Goal: Transaction & Acquisition: Purchase product/service

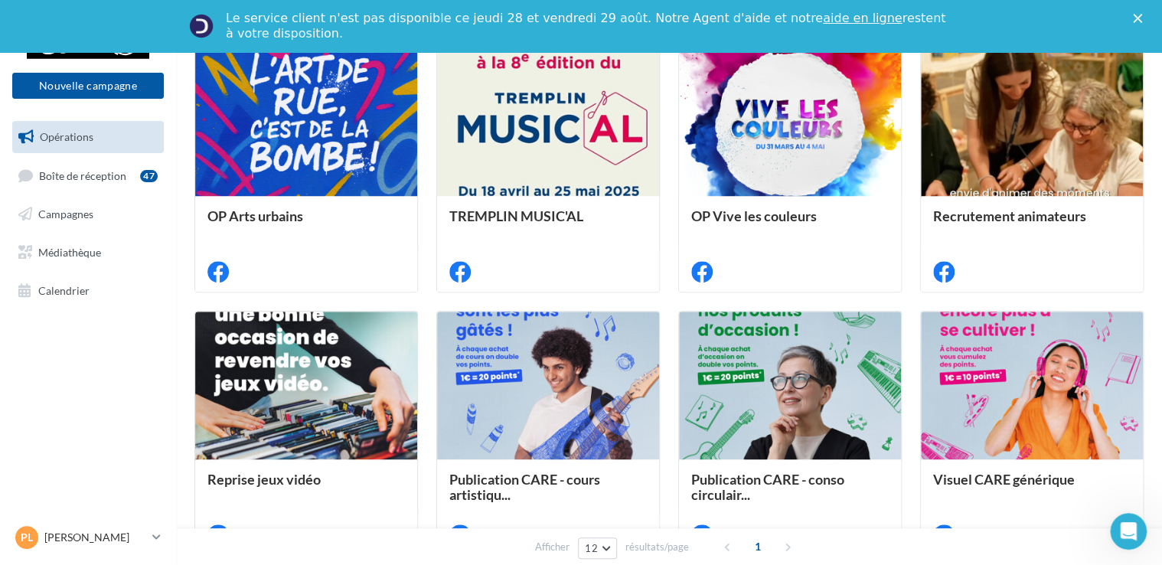
scroll to position [214, 0]
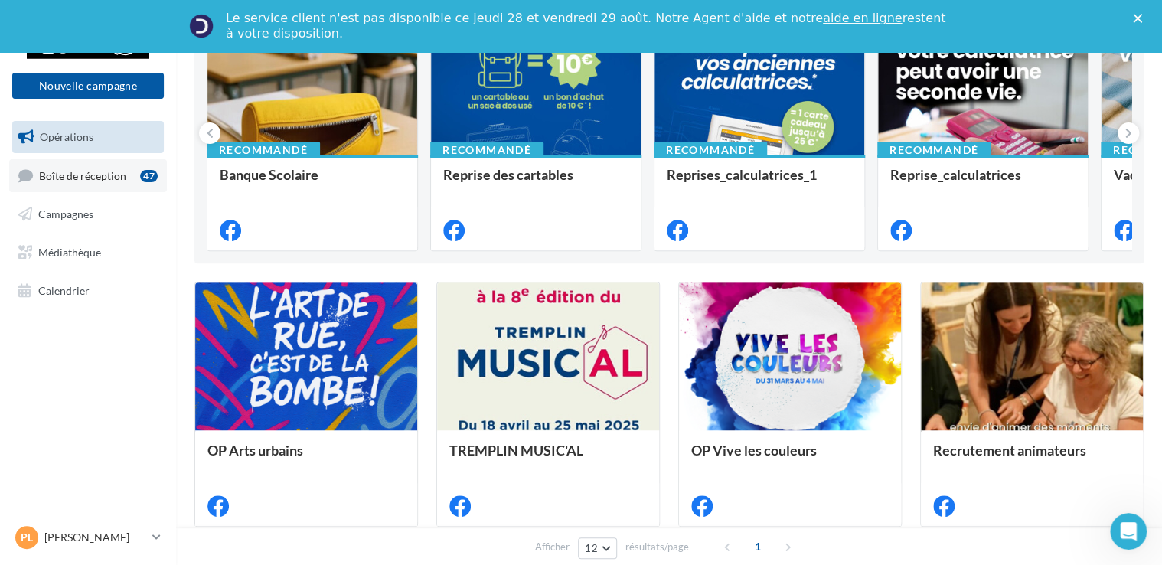
click at [98, 176] on span "Boîte de réception" at bounding box center [82, 174] width 87 height 13
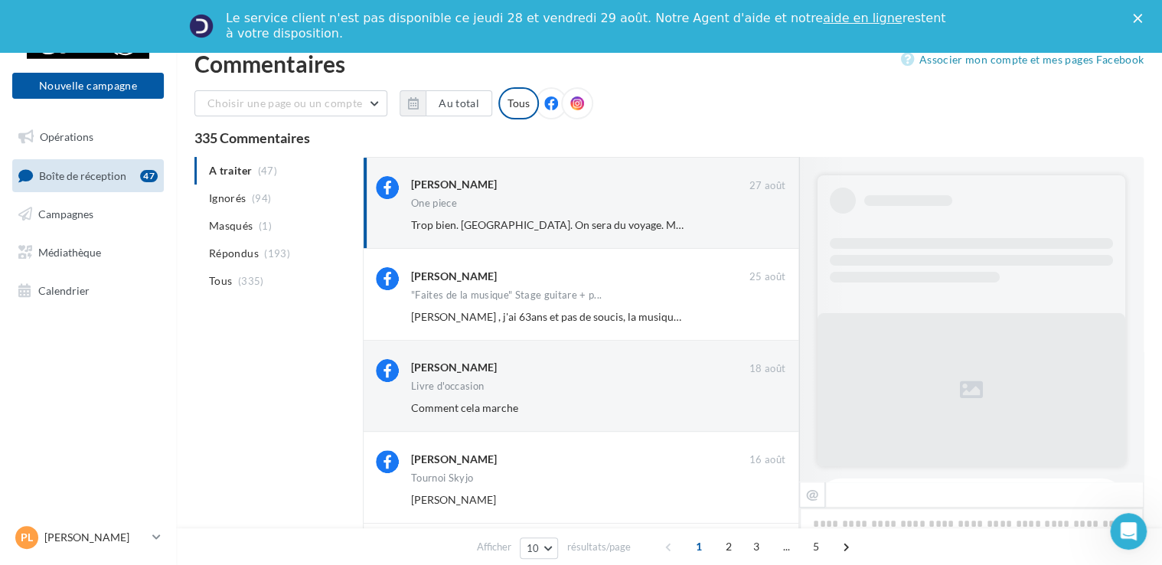
scroll to position [741, 0]
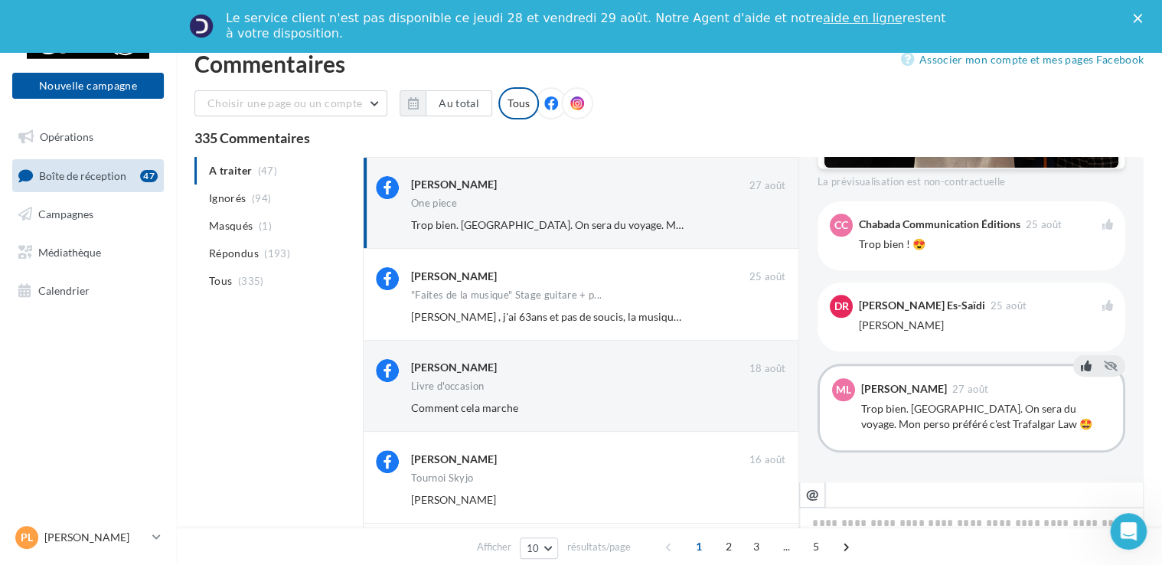
click at [1081, 366] on icon at bounding box center [1086, 366] width 11 height 11
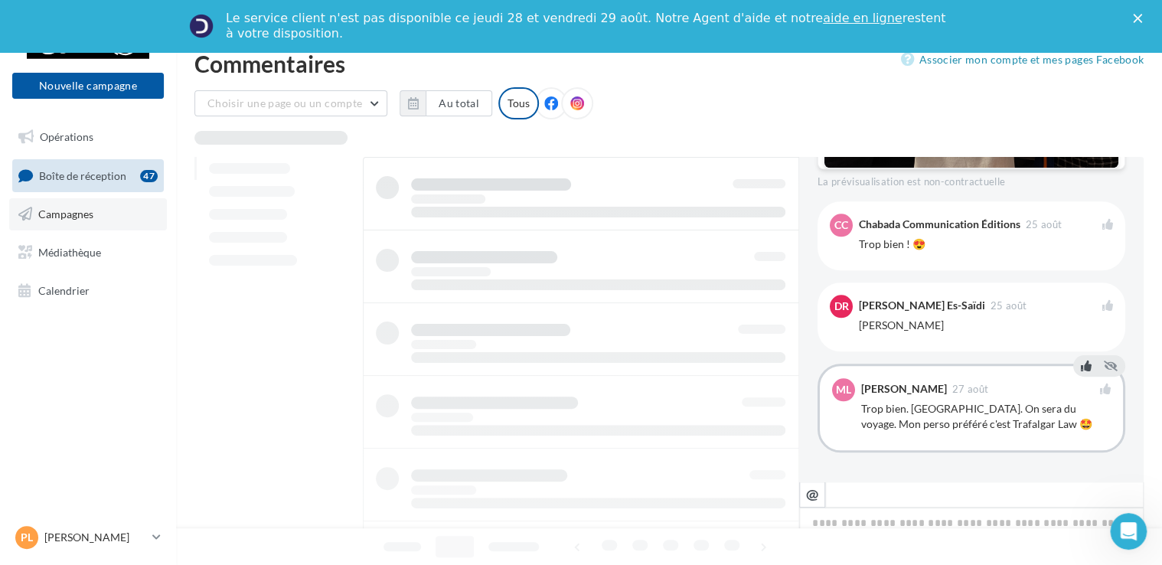
click at [56, 214] on span "Campagnes" at bounding box center [65, 213] width 55 height 13
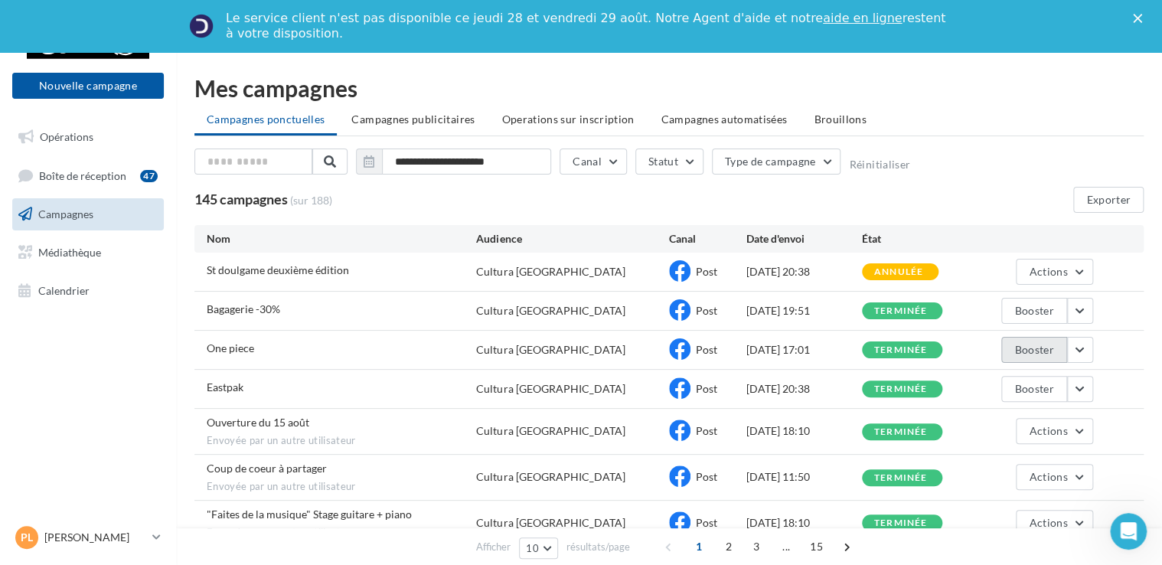
click at [1052, 348] on button "Booster" at bounding box center [1033, 350] width 65 height 26
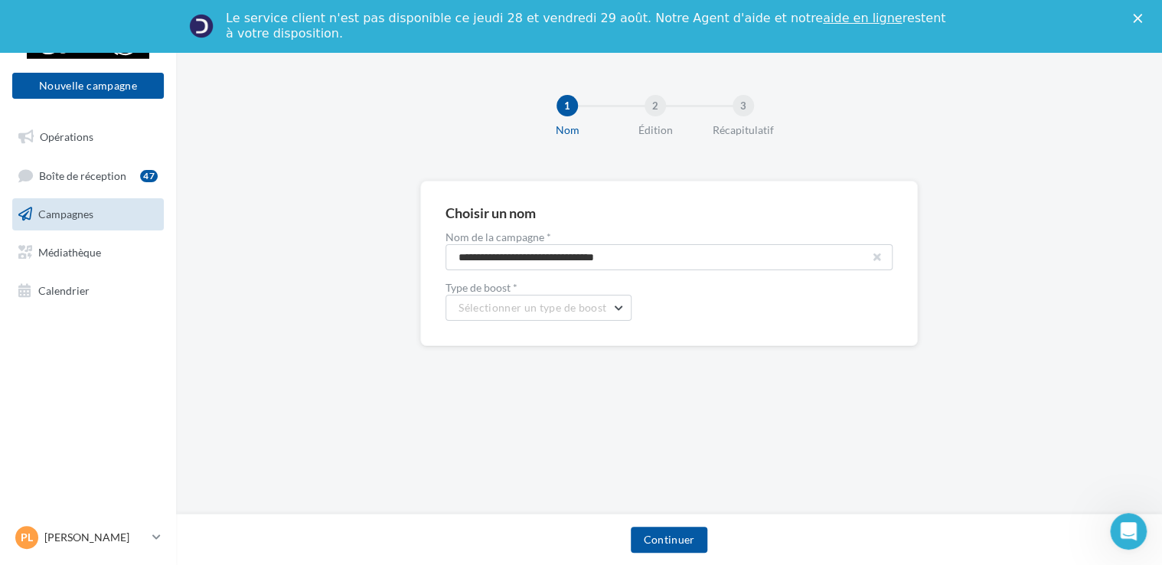
click at [879, 260] on button "button" at bounding box center [877, 257] width 6 height 6
type input "*********"
click at [576, 301] on span "Sélectionner un type de boost" at bounding box center [533, 307] width 148 height 13
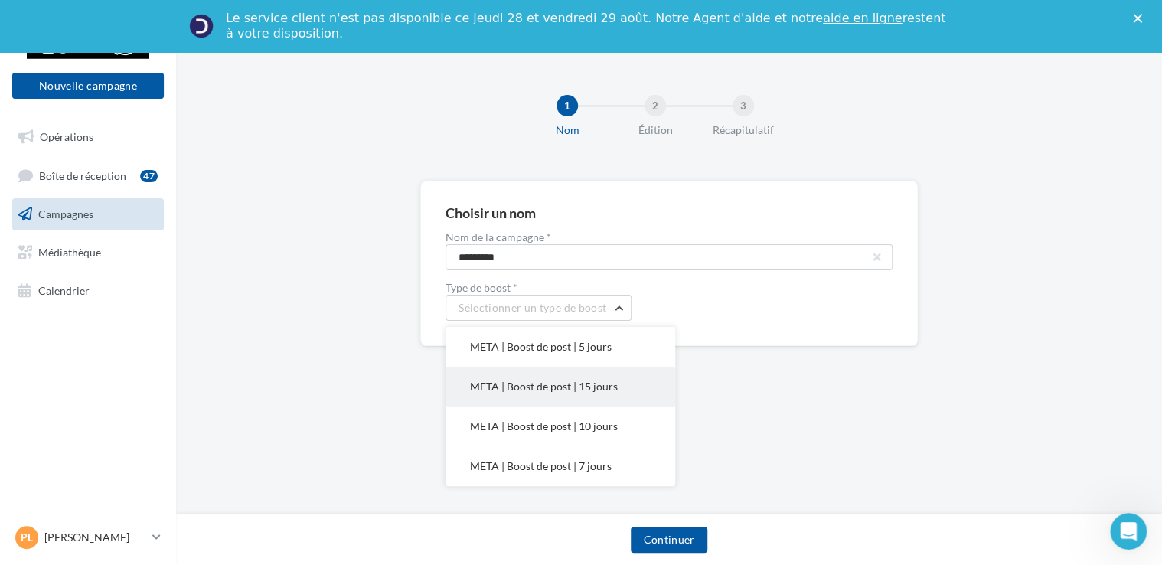
click at [600, 381] on span "META | Boost de post | 15 jours" at bounding box center [544, 386] width 148 height 13
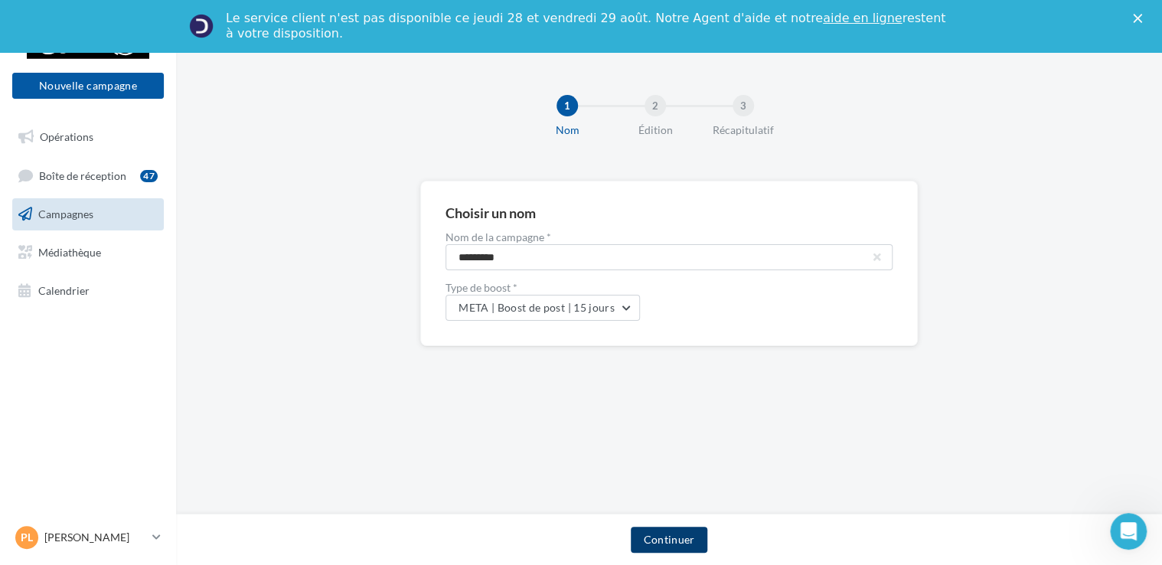
click at [663, 534] on button "Continuer" at bounding box center [669, 540] width 76 height 26
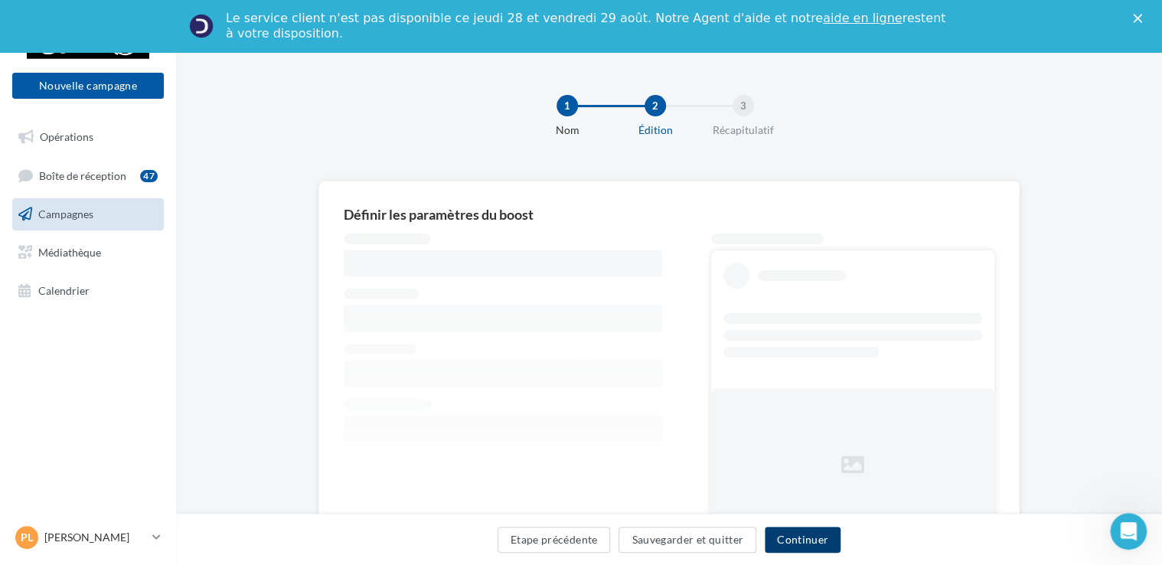
click at [815, 545] on button "Continuer" at bounding box center [803, 540] width 76 height 26
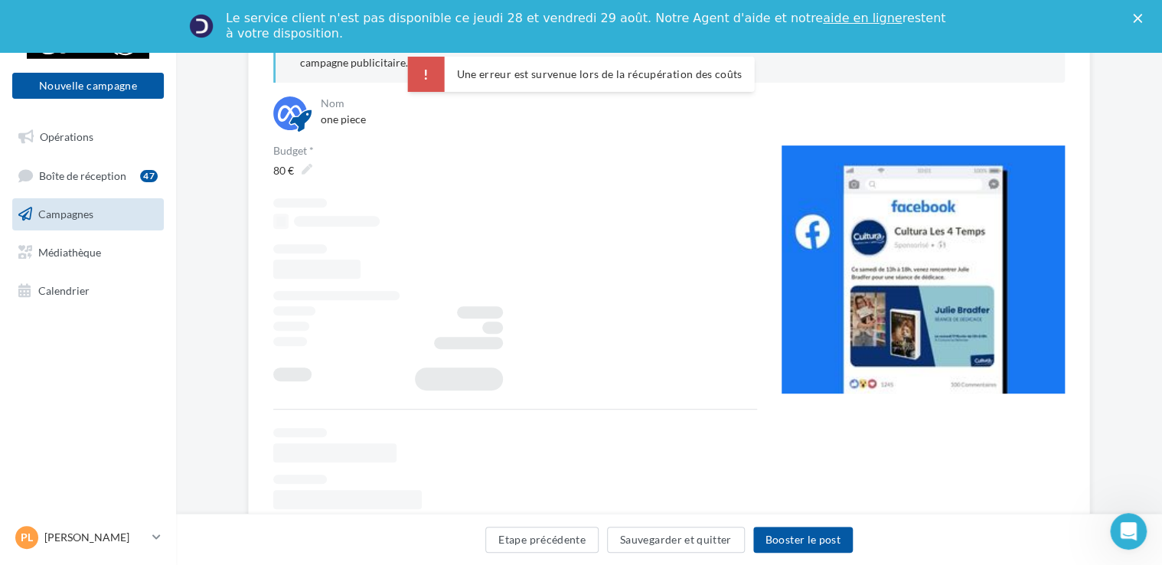
scroll to position [294, 0]
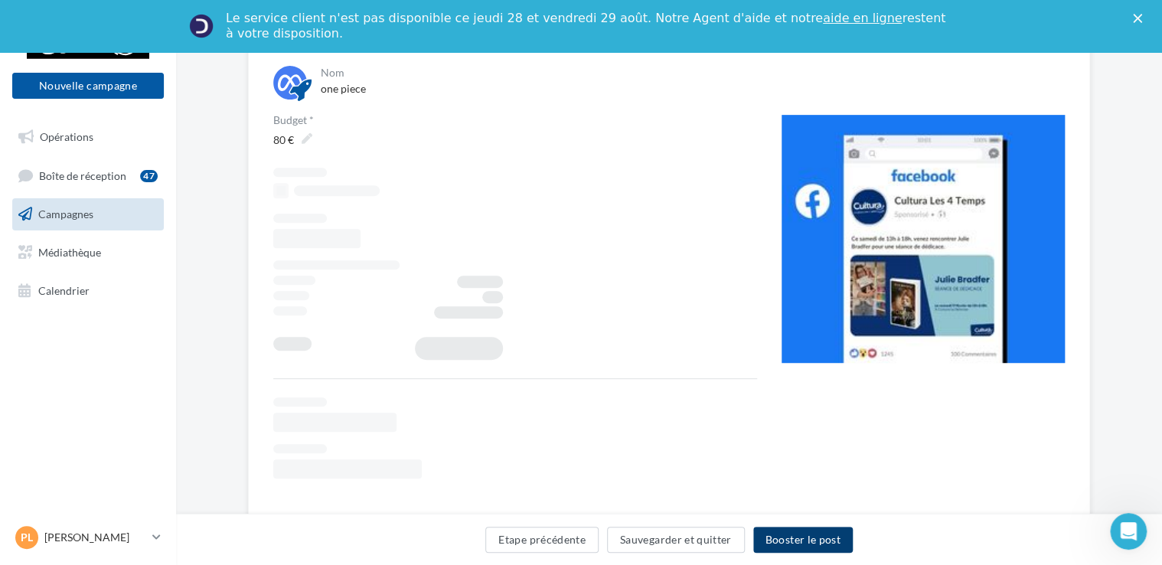
click at [789, 534] on button "Booster le post" at bounding box center [803, 540] width 100 height 26
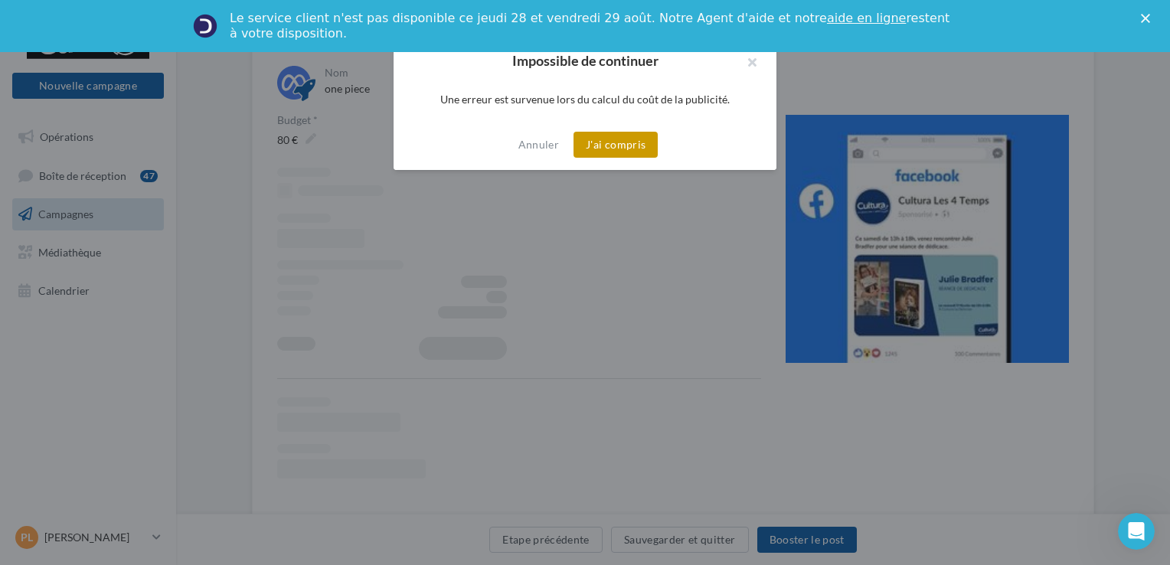
click at [639, 145] on button "J'ai compris" at bounding box center [615, 145] width 84 height 26
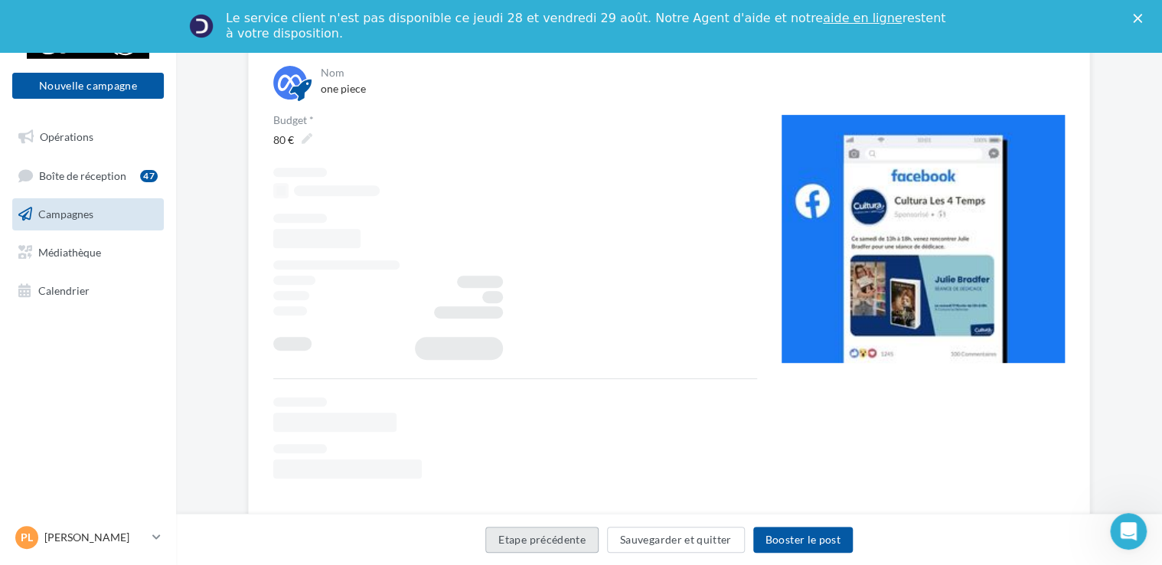
click at [542, 537] on button "Etape précédente" at bounding box center [541, 540] width 113 height 26
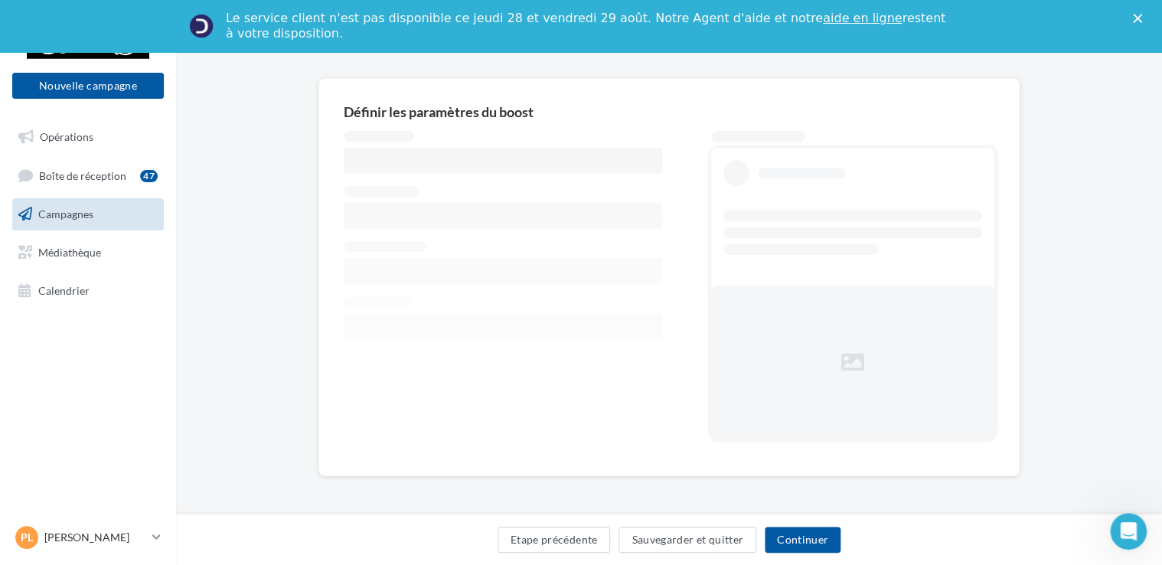
click at [1142, 18] on polygon "Fermer" at bounding box center [1137, 18] width 9 height 9
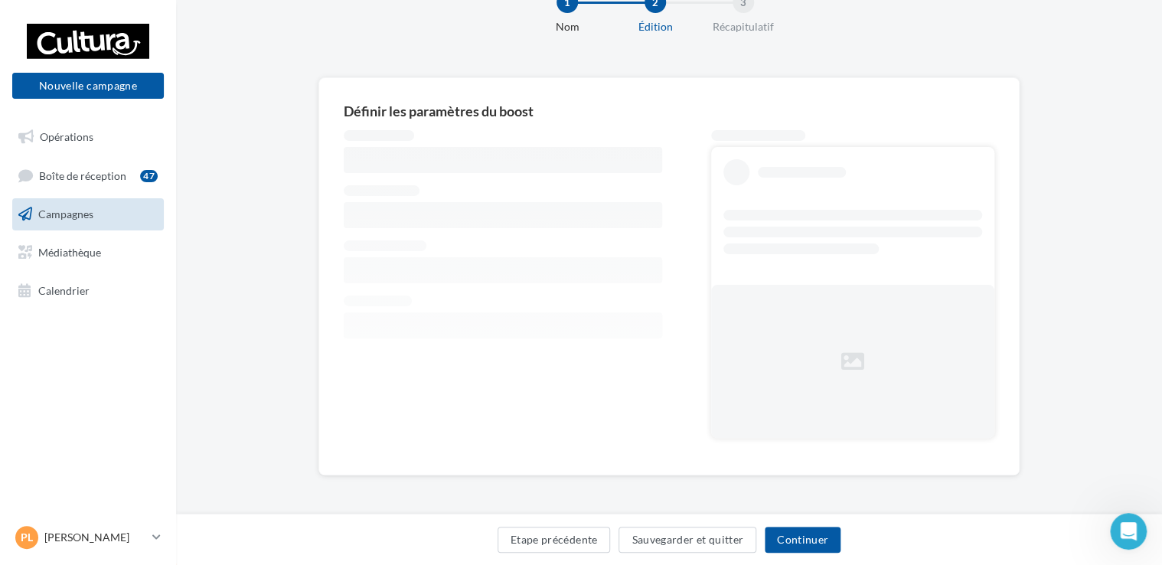
scroll to position [51, 0]
click at [797, 550] on button "Continuer" at bounding box center [803, 540] width 76 height 26
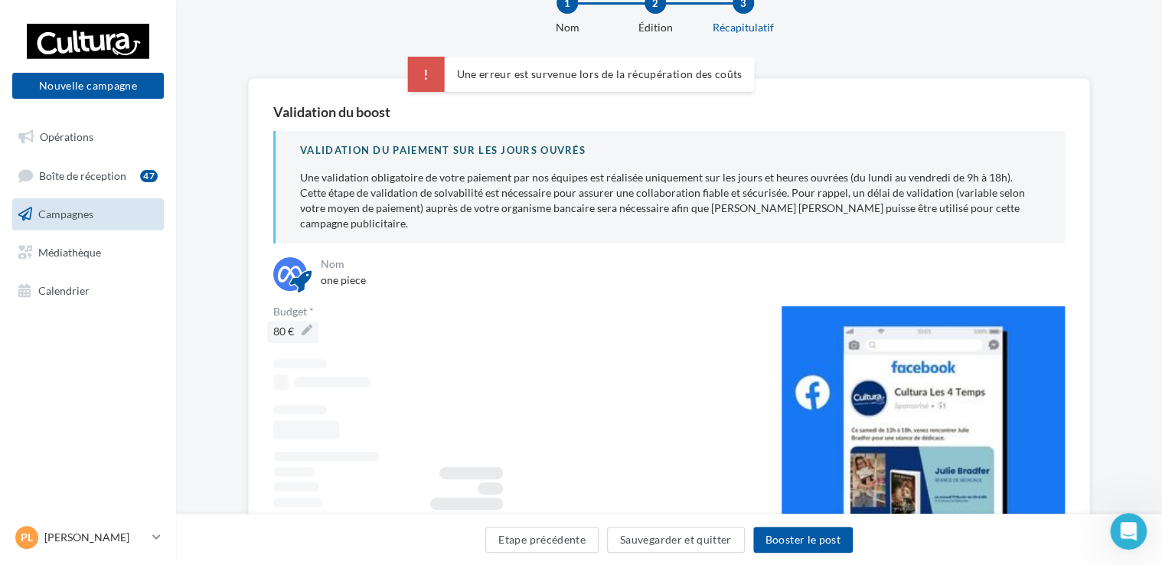
click at [291, 321] on span "80 €" at bounding box center [292, 331] width 39 height 21
click at [291, 321] on input "**" at bounding box center [328, 334] width 135 height 26
click at [432, 322] on span "**" at bounding box center [515, 334] width 484 height 26
click at [566, 536] on button "Etape précédente" at bounding box center [541, 540] width 113 height 26
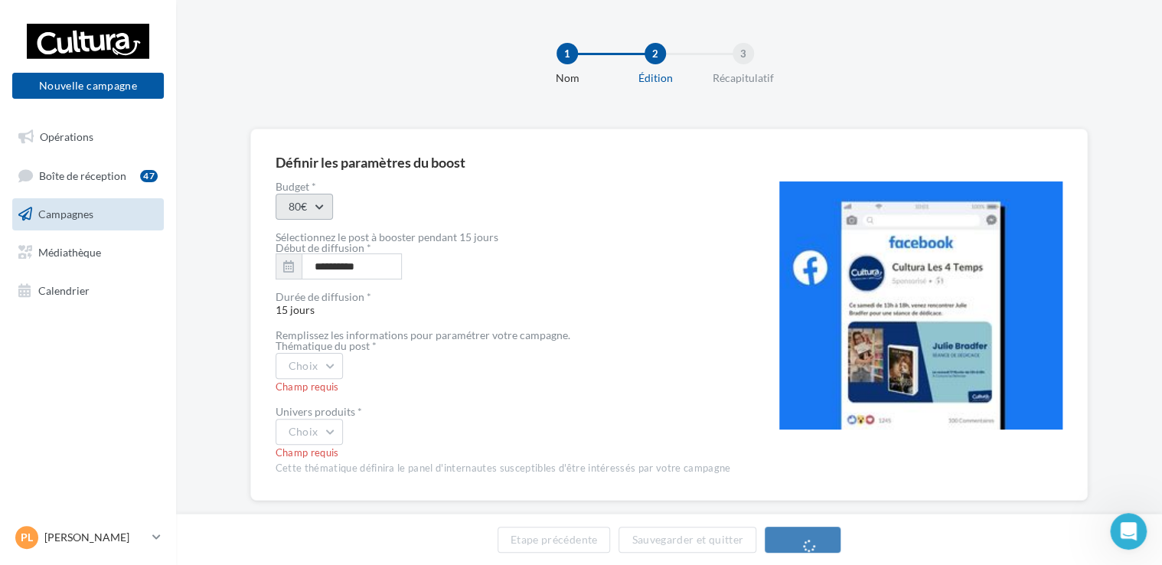
click at [315, 203] on button "80€" at bounding box center [304, 207] width 57 height 26
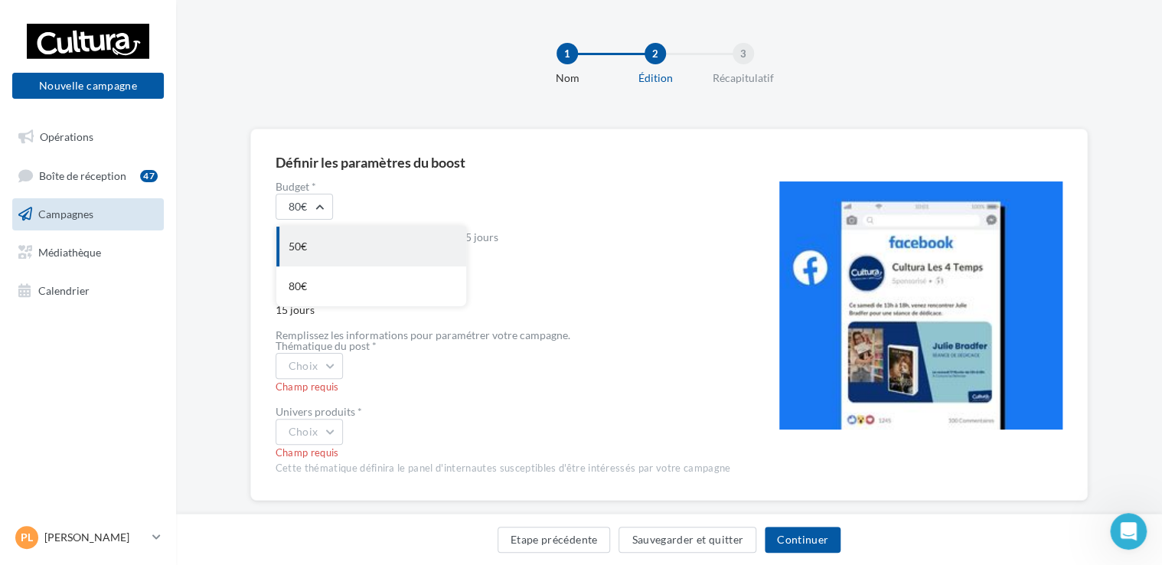
click at [300, 253] on div "50€" at bounding box center [371, 247] width 190 height 40
click at [288, 266] on icon "button" at bounding box center [288, 266] width 11 height 12
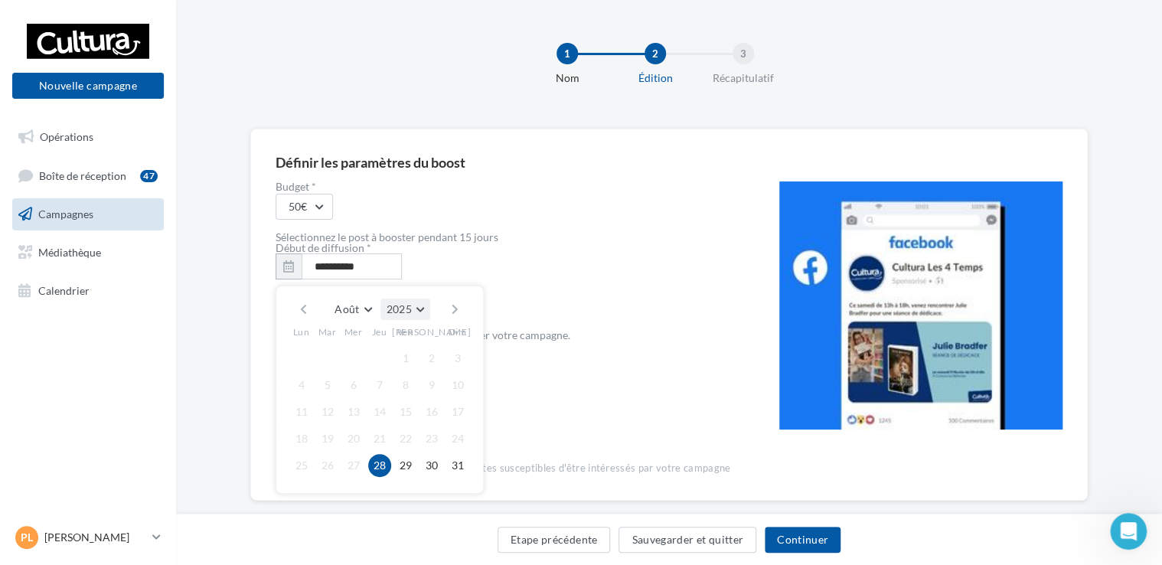
click at [422, 306] on button "2025" at bounding box center [405, 309] width 50 height 21
click at [363, 310] on button "Août" at bounding box center [352, 309] width 49 height 21
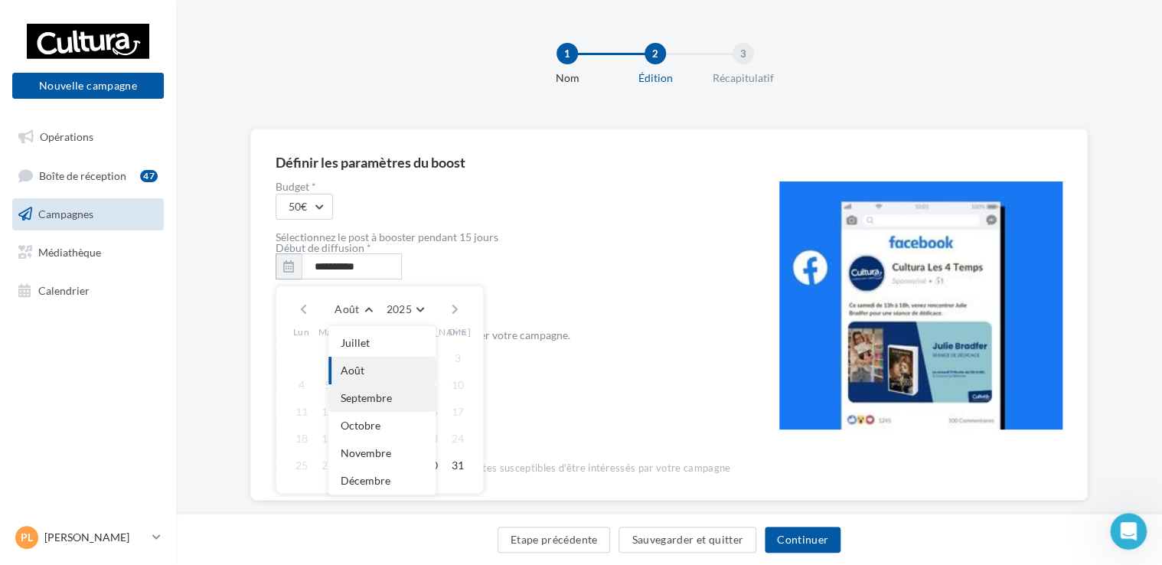
click at [360, 405] on button "Septembre" at bounding box center [381, 398] width 107 height 28
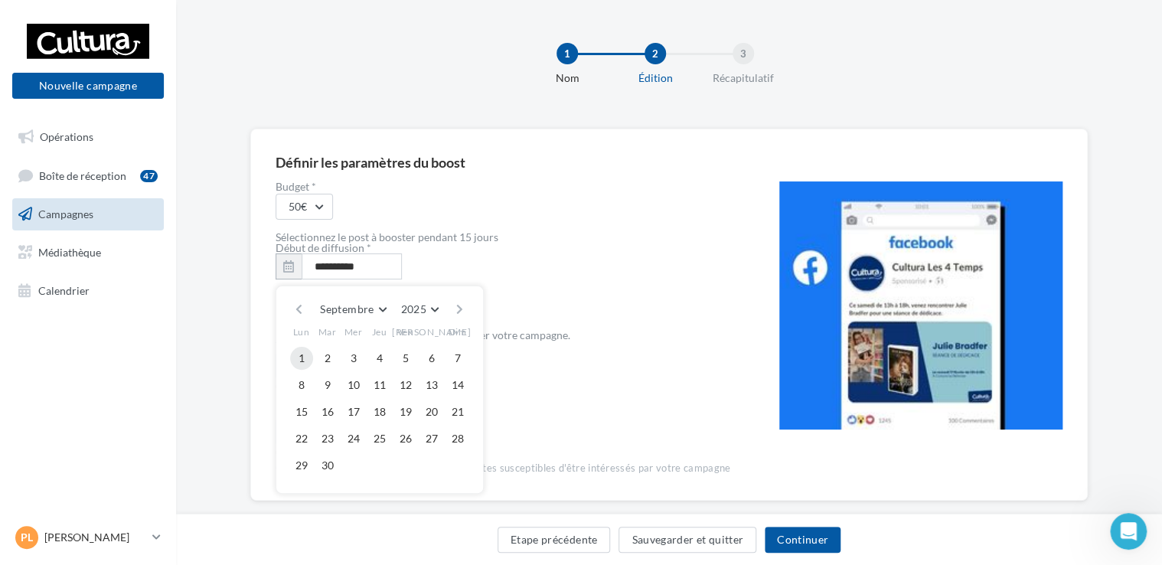
click at [303, 358] on button "1" at bounding box center [301, 358] width 23 height 23
type input "**********"
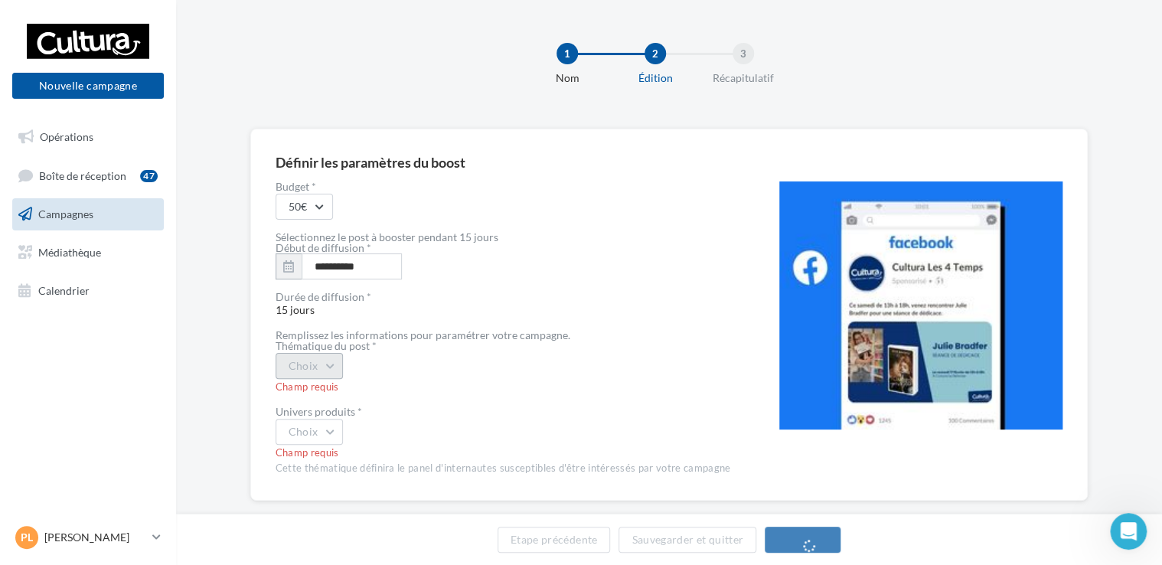
click at [319, 371] on button "Choix" at bounding box center [310, 366] width 68 height 26
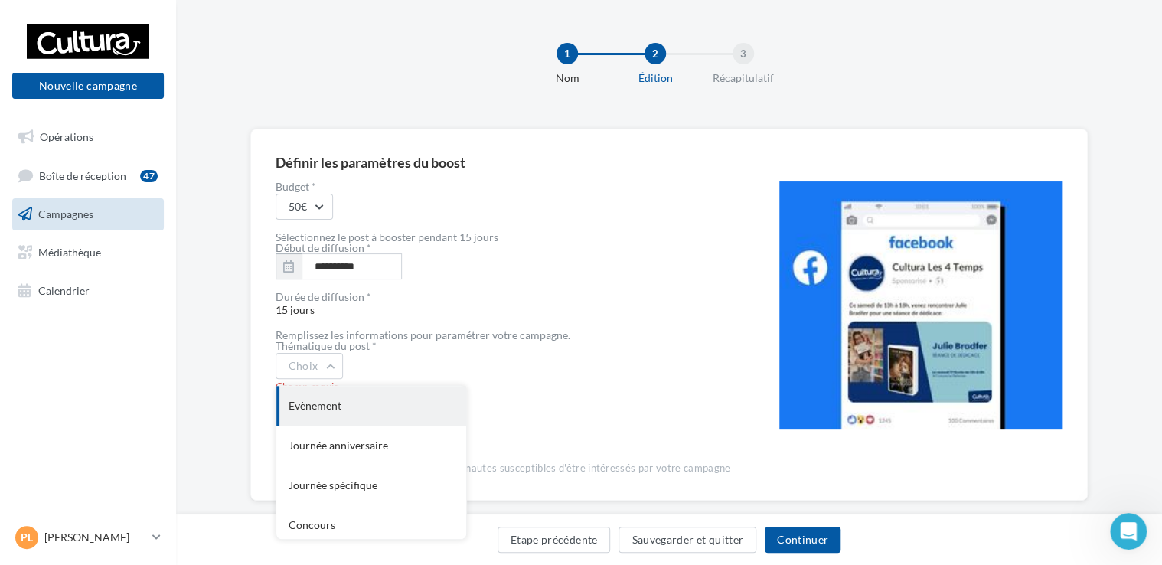
click at [325, 407] on div "Evènement" at bounding box center [371, 406] width 190 height 40
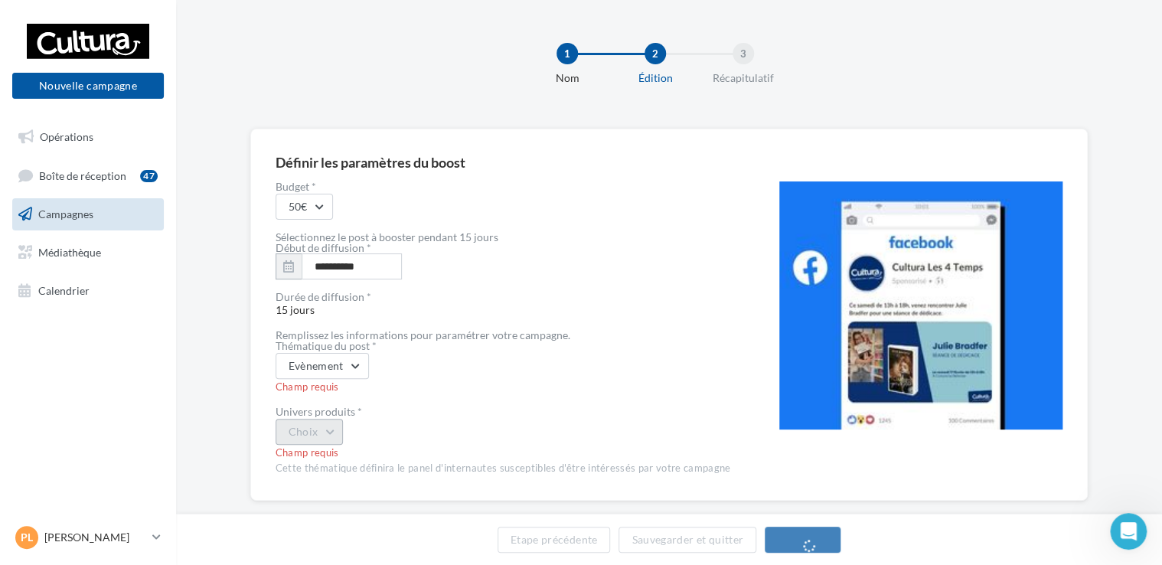
click at [309, 430] on button "Choix" at bounding box center [310, 432] width 68 height 26
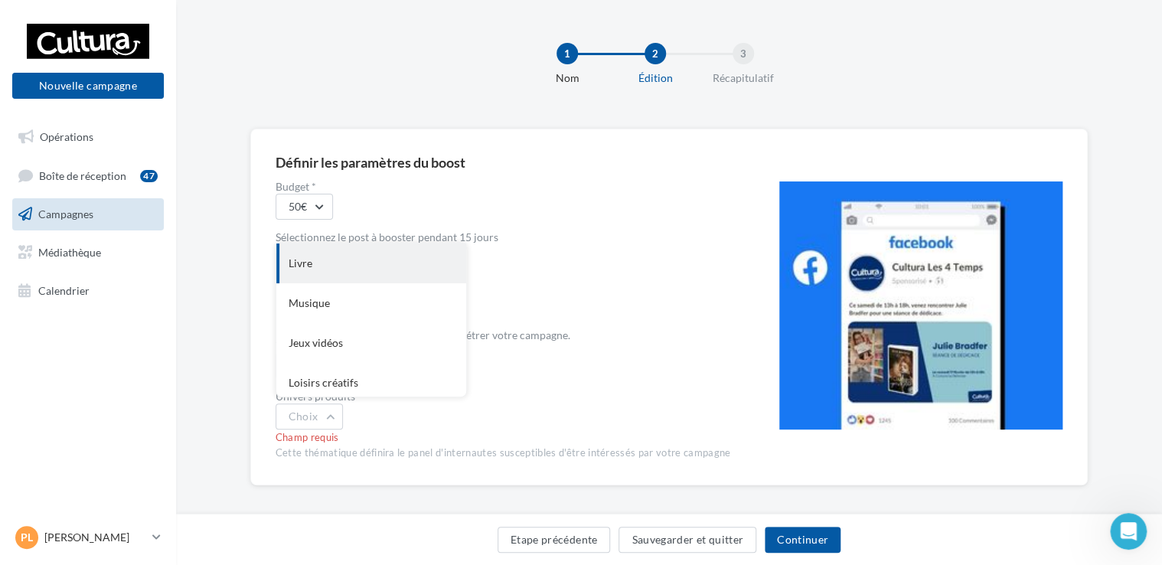
click at [338, 256] on div "Livre" at bounding box center [371, 263] width 190 height 40
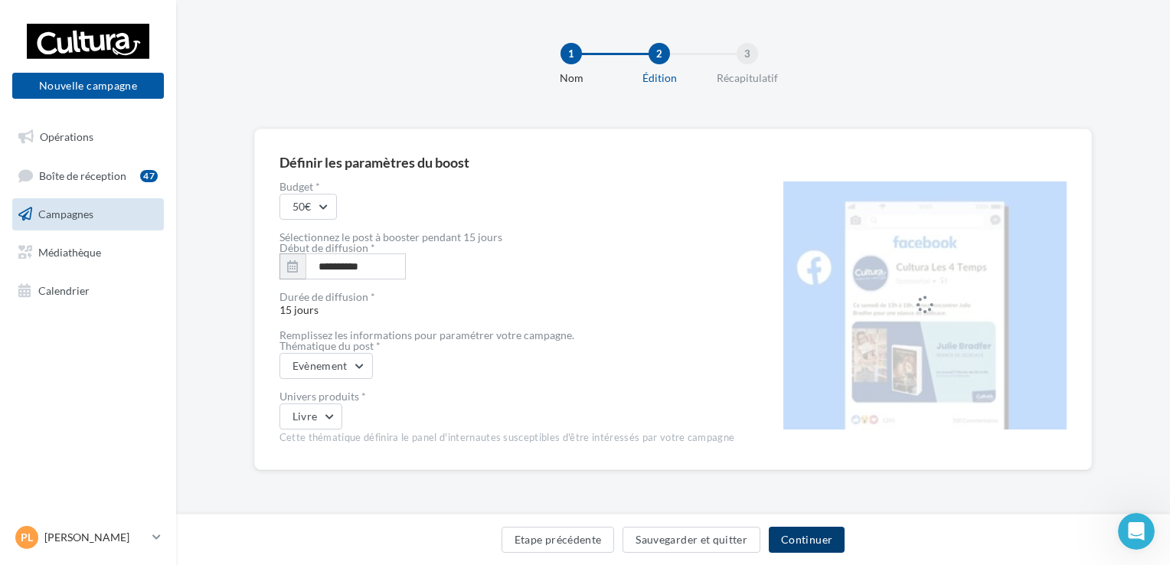
click at [822, 540] on button "Continuer" at bounding box center [807, 540] width 76 height 26
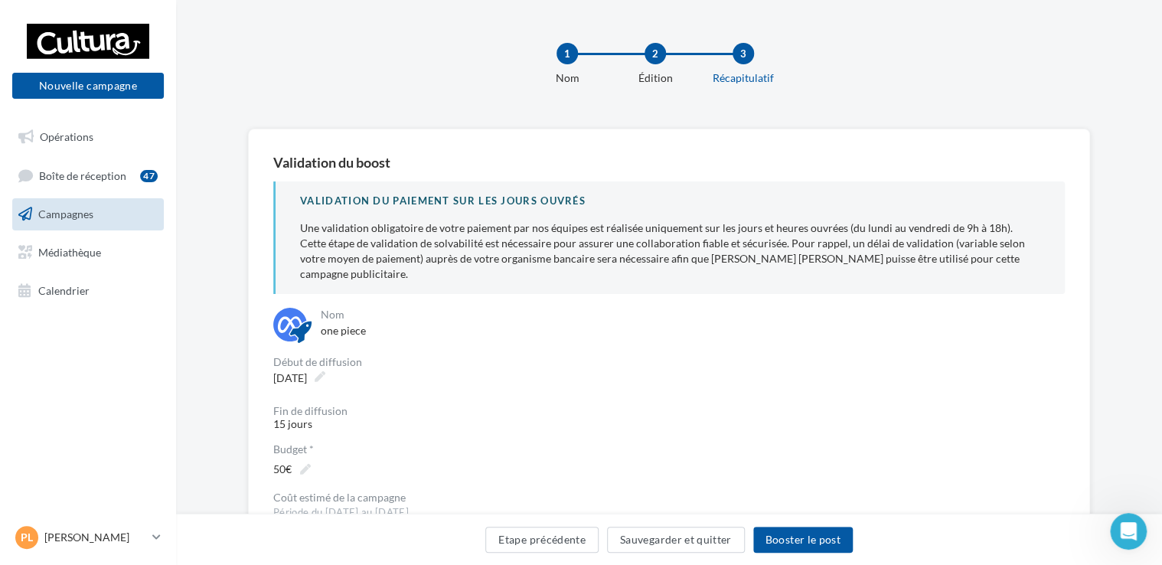
scroll to position [279, 0]
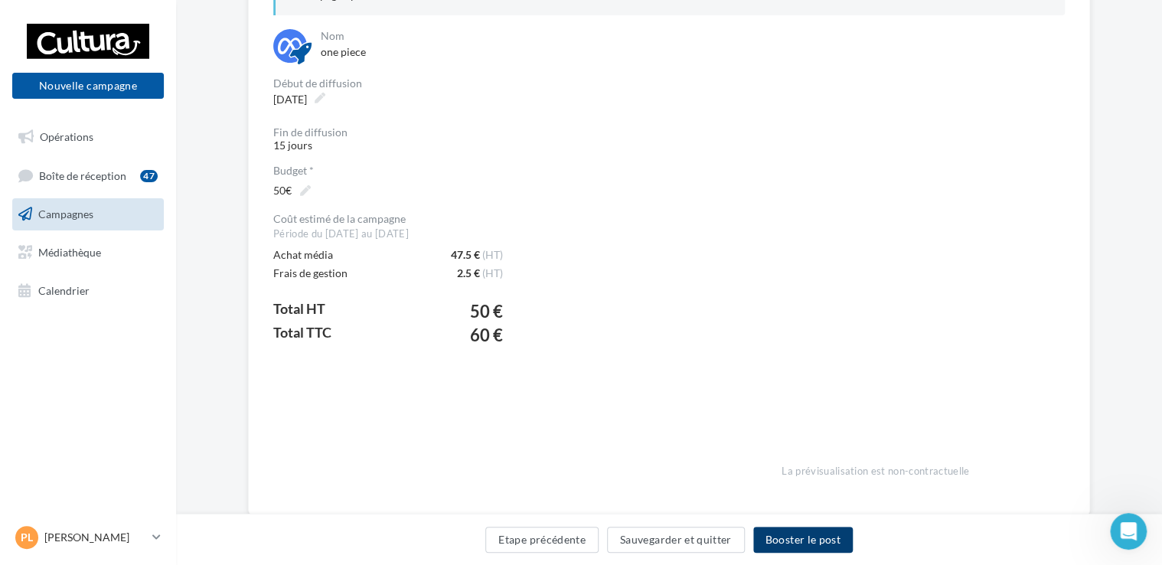
click at [818, 534] on button "Booster le post" at bounding box center [803, 540] width 100 height 26
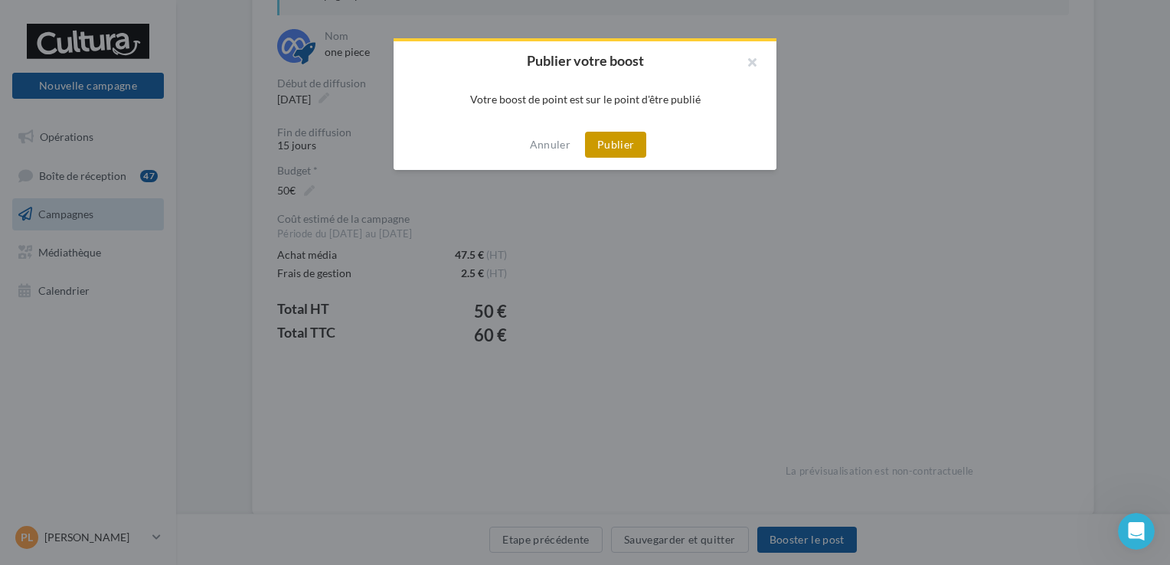
click at [615, 139] on button "Publier" at bounding box center [615, 145] width 61 height 26
